Goal: Task Accomplishment & Management: Use online tool/utility

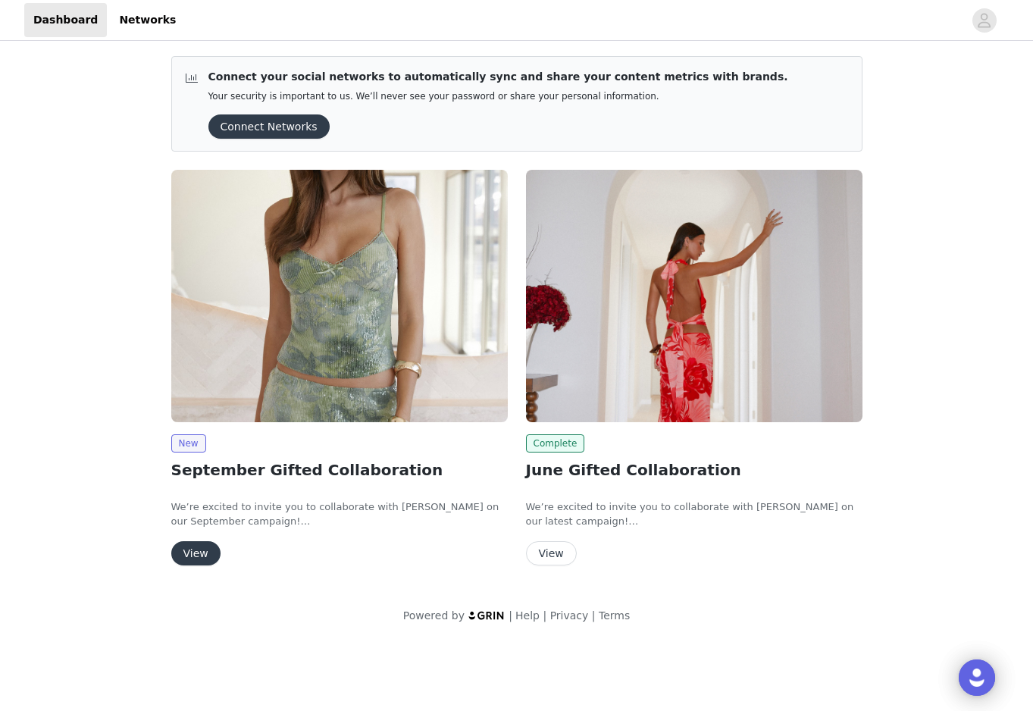
click at [201, 556] on button "View" at bounding box center [195, 553] width 49 height 24
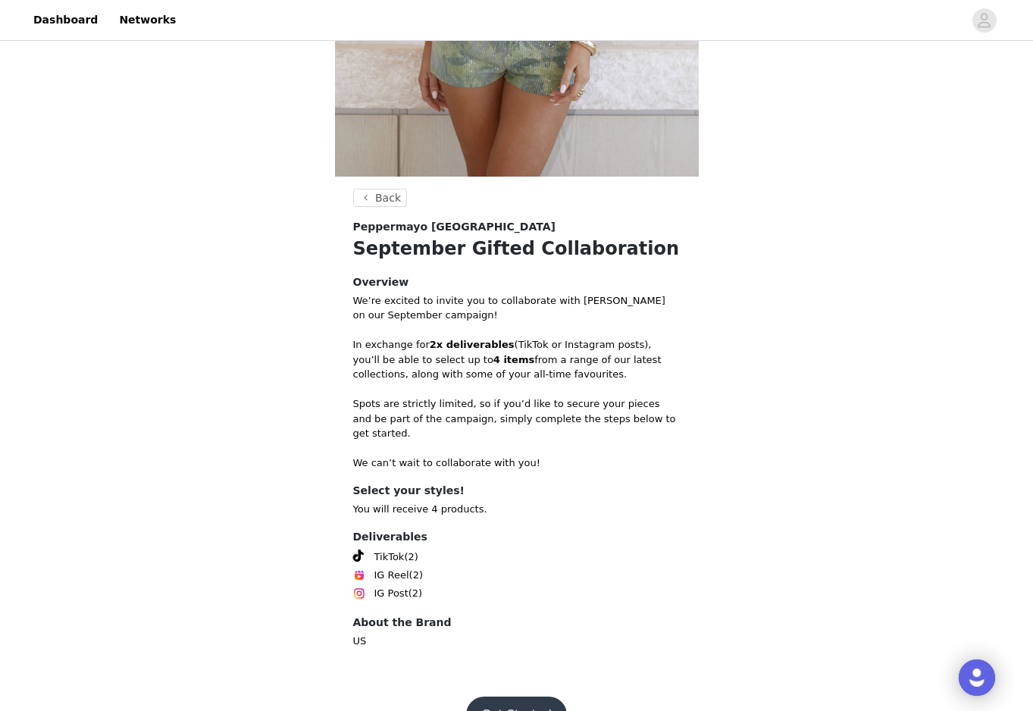
scroll to position [438, 0]
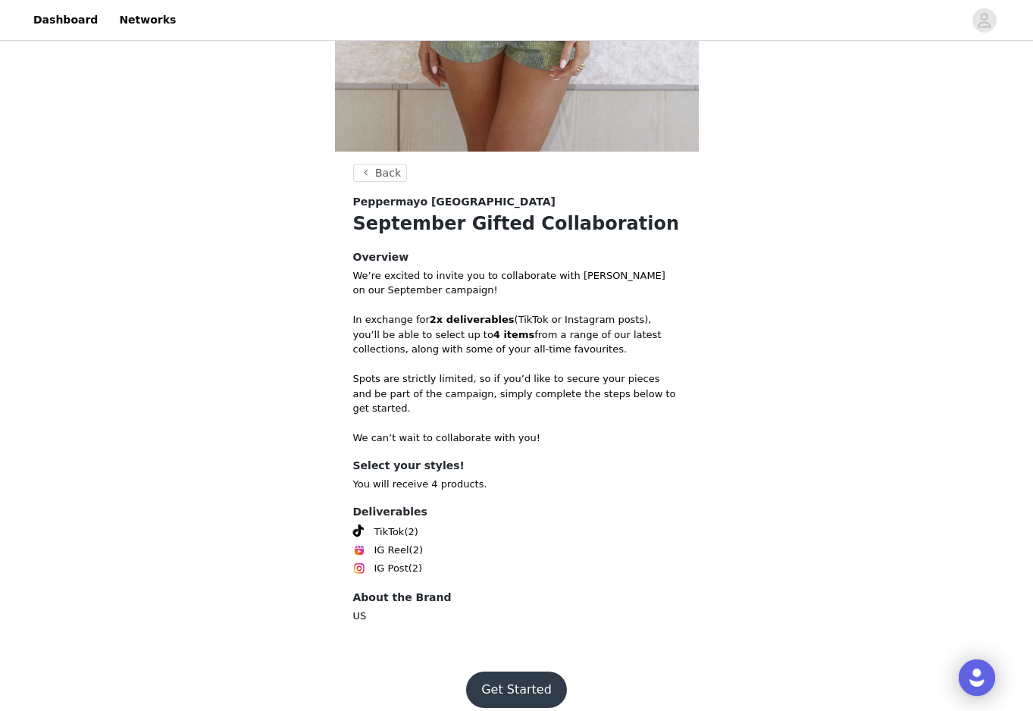
click at [522, 672] on button "Get Started" at bounding box center [516, 689] width 101 height 36
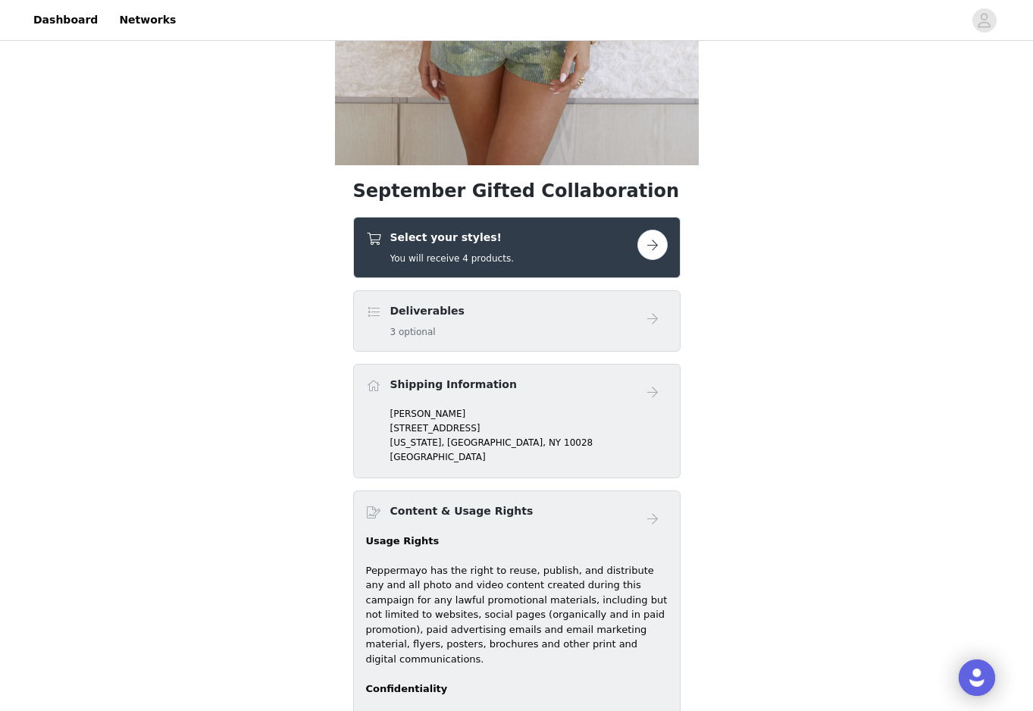
scroll to position [472, 0]
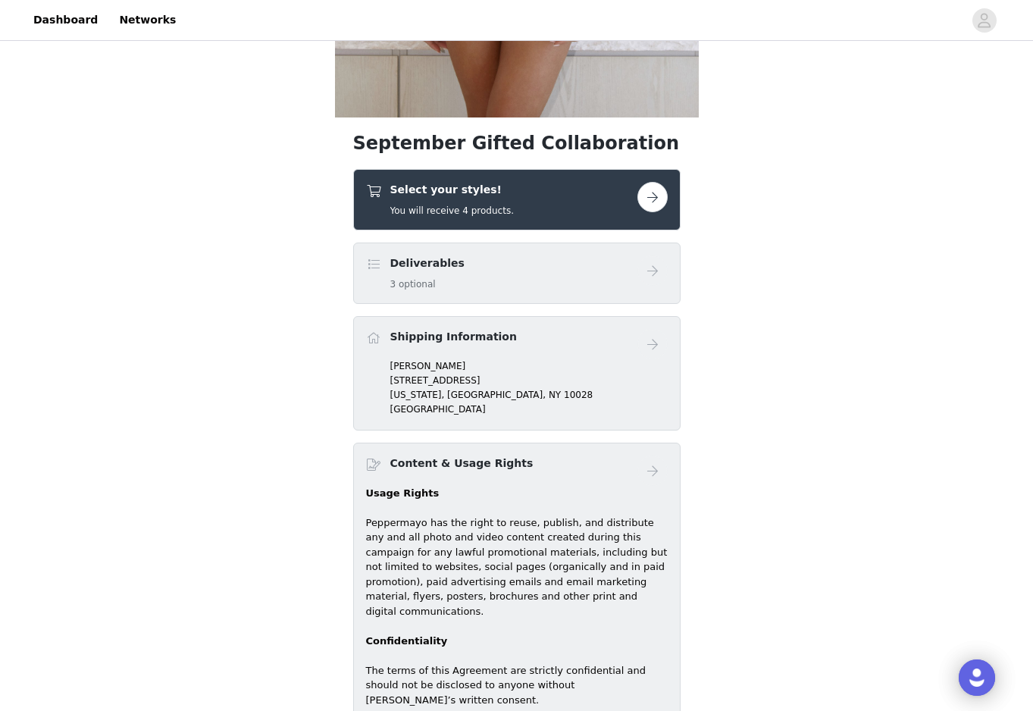
click at [655, 199] on button "button" at bounding box center [652, 197] width 30 height 30
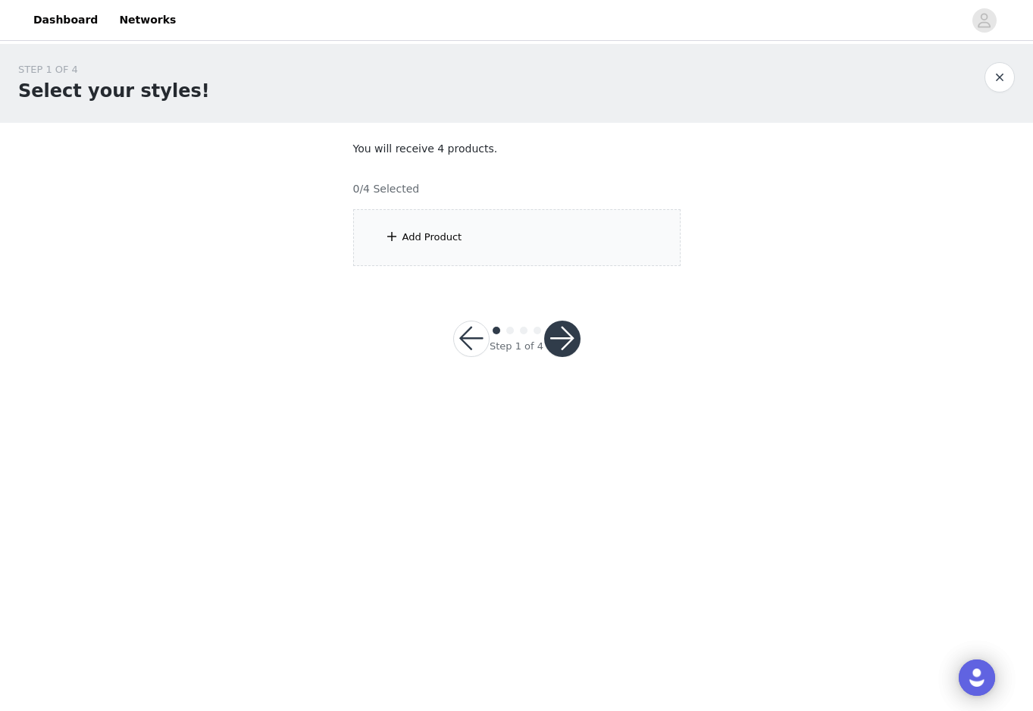
click at [521, 252] on div "Add Product" at bounding box center [516, 237] width 327 height 57
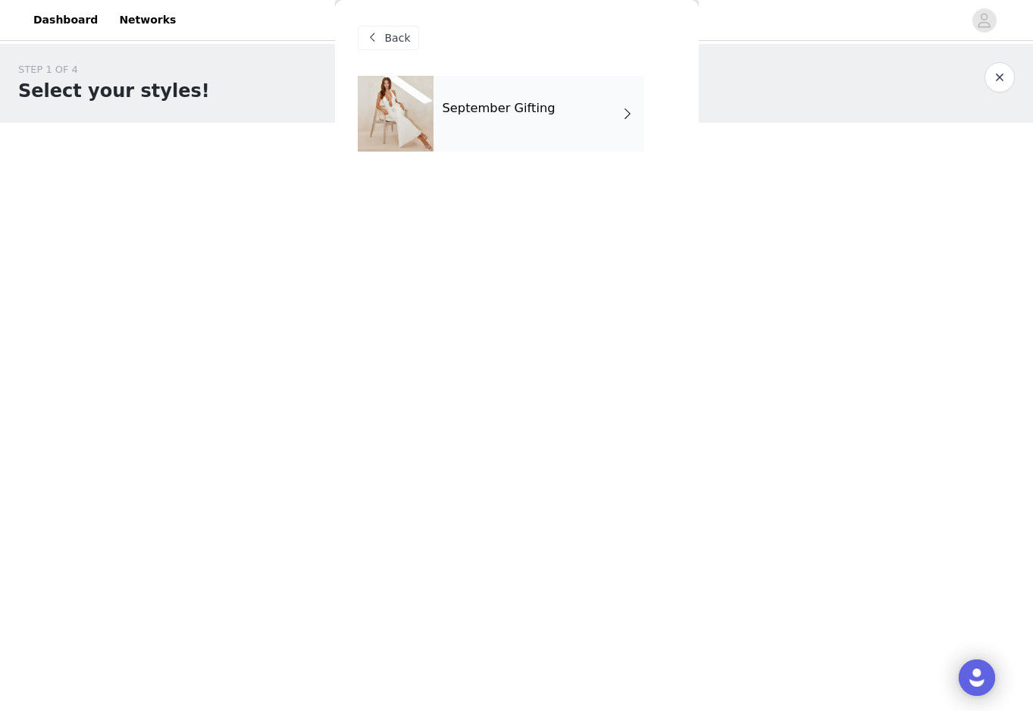
click at [572, 108] on div "September Gifting" at bounding box center [538, 114] width 211 height 76
